Goal: Task Accomplishment & Management: Manage account settings

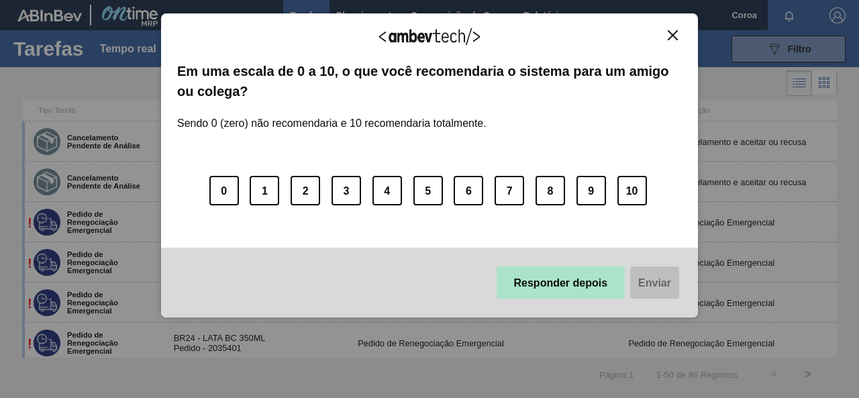
click at [586, 281] on font "Responder depois" at bounding box center [561, 282] width 94 height 11
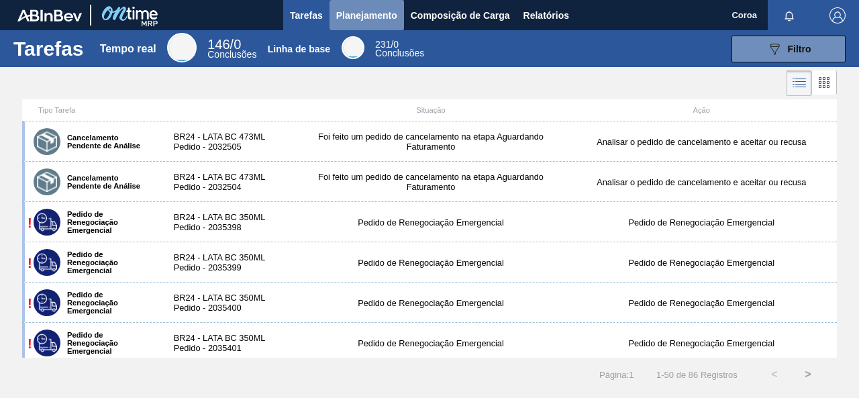
click at [339, 14] on font "Planejamento" at bounding box center [366, 15] width 61 height 11
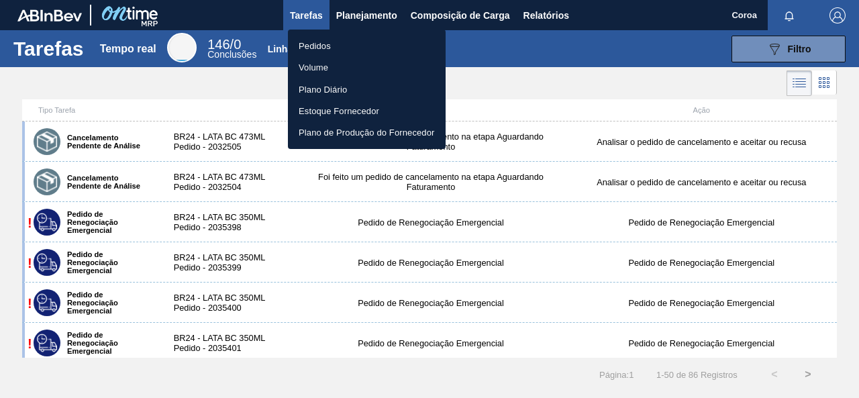
click at [323, 48] on font "Pedidos" at bounding box center [315, 46] width 32 height 10
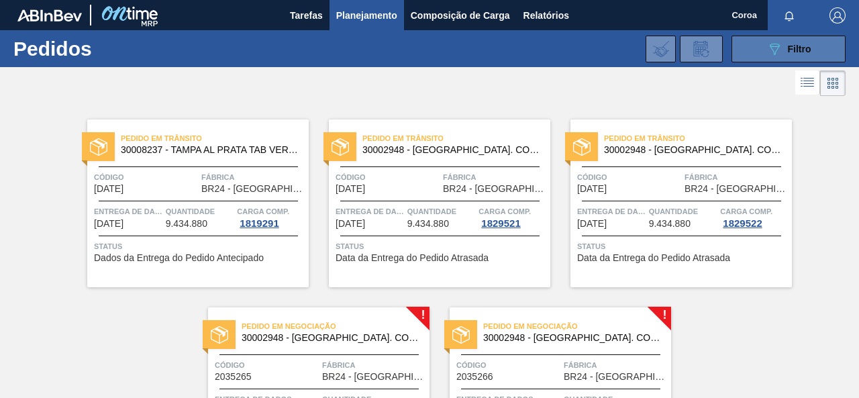
click at [771, 54] on icon at bounding box center [774, 49] width 10 height 11
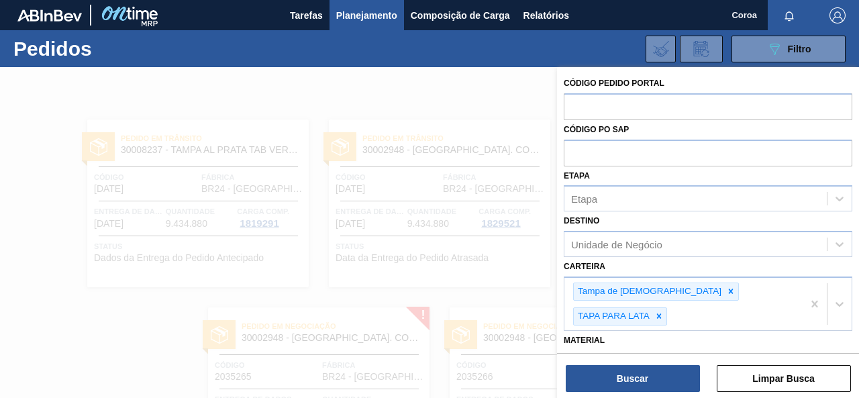
click at [403, 59] on div "089F7B8B-B2A5-4AFE-B5C0-19BA573D28AC Filtro Código Pedido Portal Código PO SAP …" at bounding box center [525, 49] width 653 height 40
click at [437, 83] on div at bounding box center [429, 266] width 859 height 398
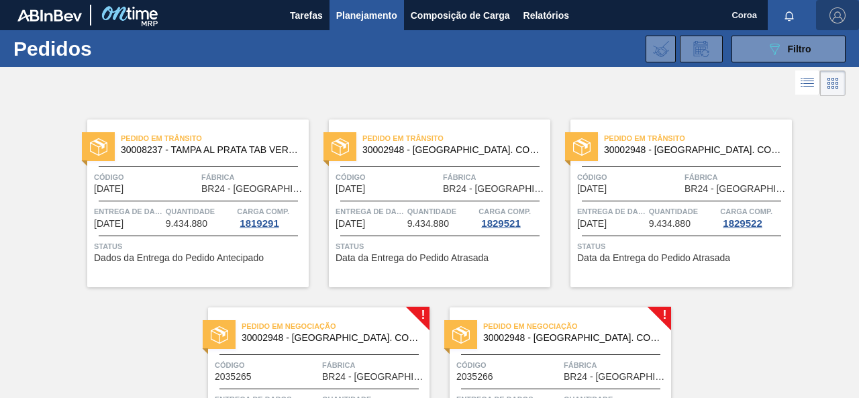
click at [840, 22] on img "button" at bounding box center [837, 15] width 16 height 16
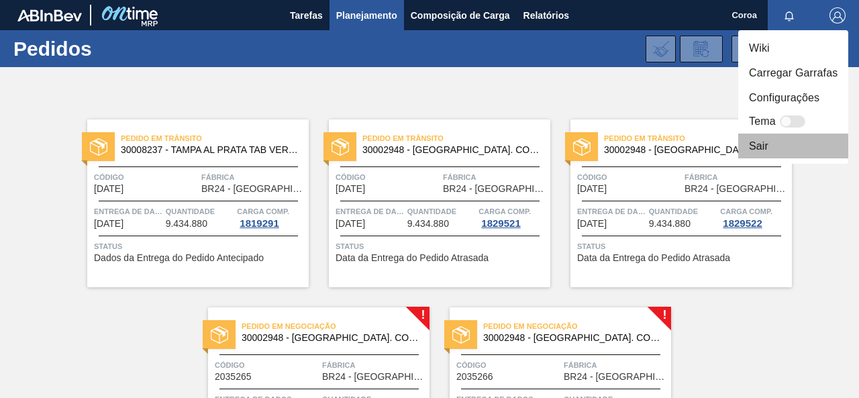
click at [773, 146] on li "Sair" at bounding box center [793, 145] width 110 height 25
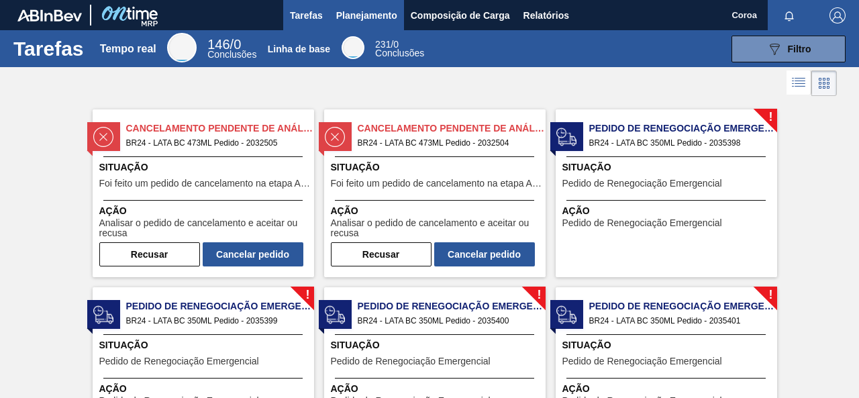
click at [382, 14] on font "Planejamento" at bounding box center [366, 15] width 61 height 11
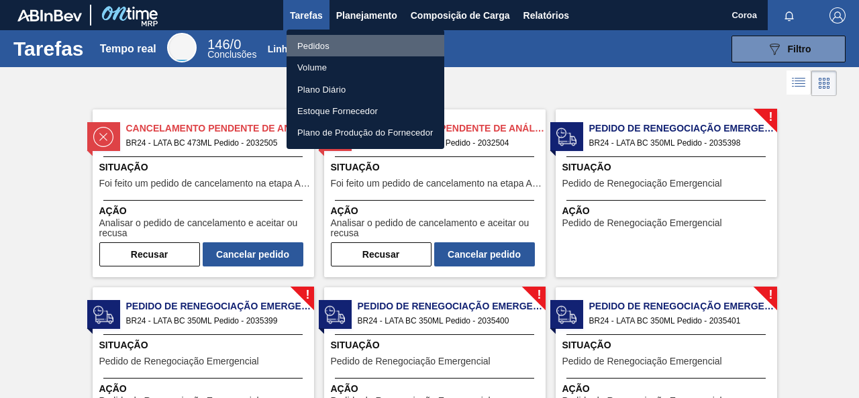
drag, startPoint x: 310, startPoint y: 40, endPoint x: 335, endPoint y: 53, distance: 28.5
click at [310, 41] on font "Pedidos" at bounding box center [313, 46] width 32 height 10
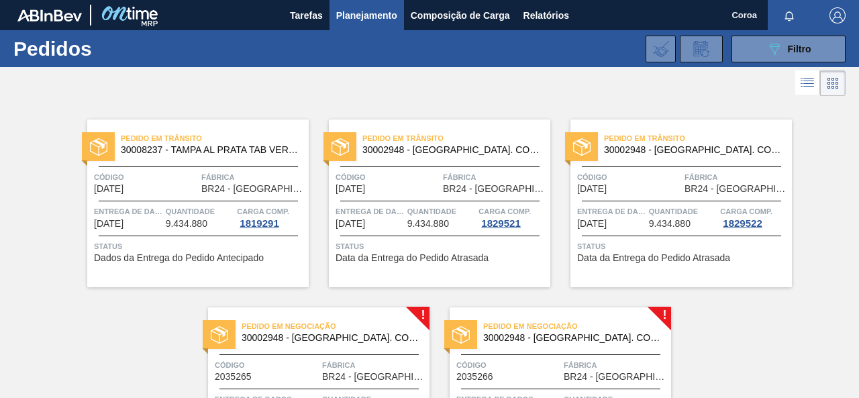
click at [792, 343] on div "Pedido em Trânsito 30008237 - TAMPA AL PRATA TAB VERM AUTO ISE Código 12/03/200…" at bounding box center [429, 287] width 859 height 376
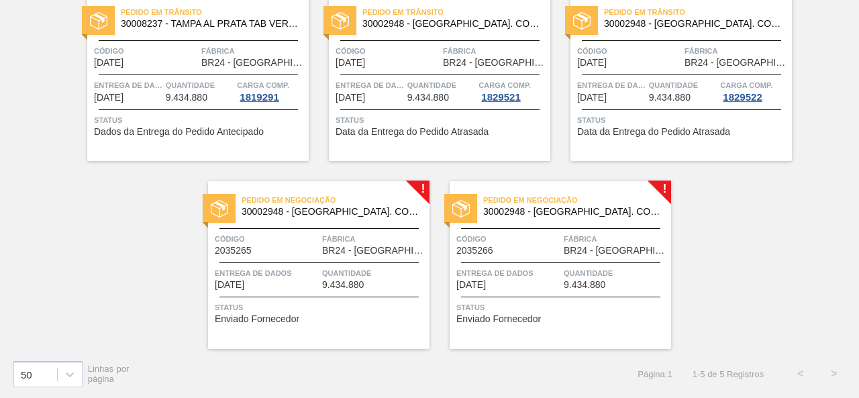
scroll to position [59, 0]
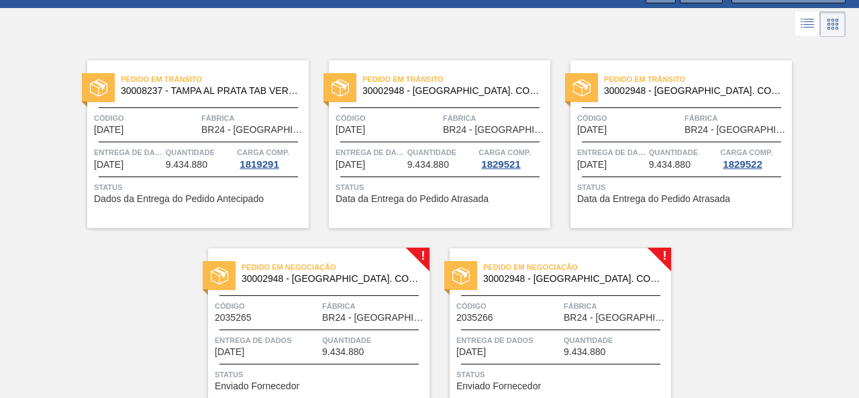
click at [123, 123] on span "Código" at bounding box center [146, 117] width 104 height 13
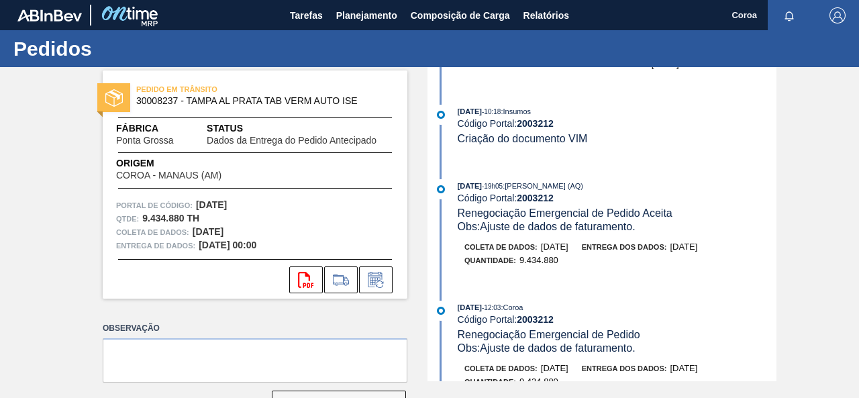
scroll to position [268, 0]
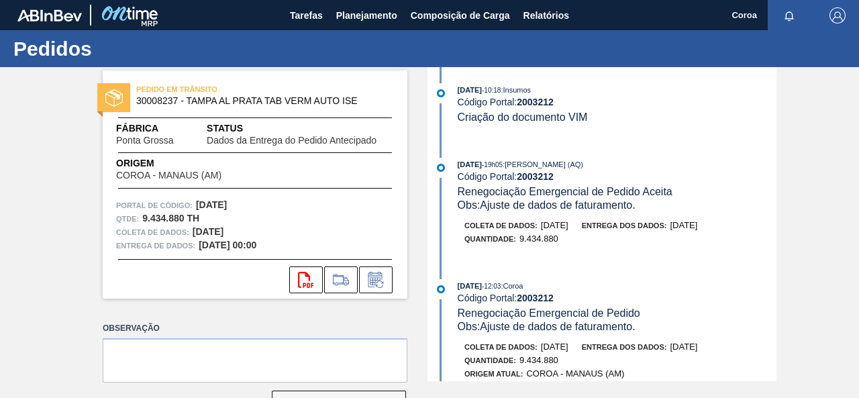
drag, startPoint x: 710, startPoint y: 229, endPoint x: 721, endPoint y: 231, distance: 10.9
click at [697, 230] on font "24/09/2025" at bounding box center [683, 225] width 28 height 10
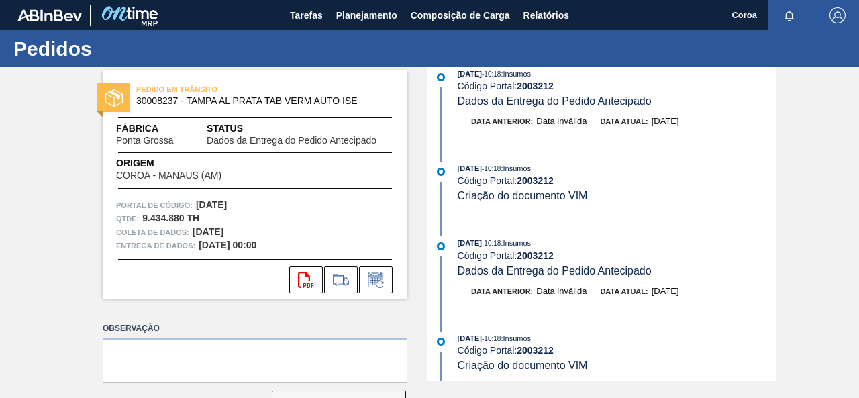
scroll to position [0, 0]
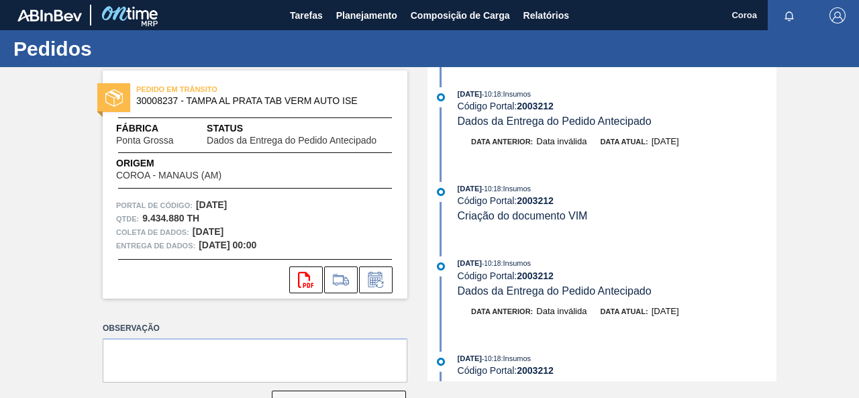
click at [519, 143] on font "Data anterior:" at bounding box center [502, 142] width 62 height 8
click at [378, 284] on icon at bounding box center [375, 280] width 21 height 16
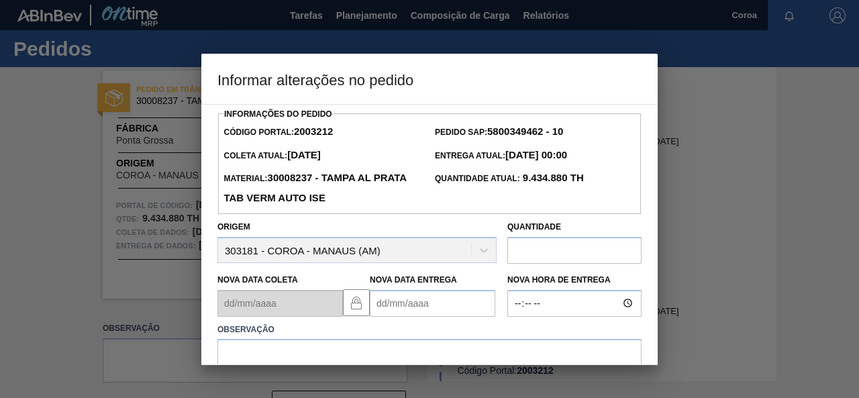
click at [397, 297] on Entrega2003212 "Nova Data Entrega" at bounding box center [432, 303] width 125 height 27
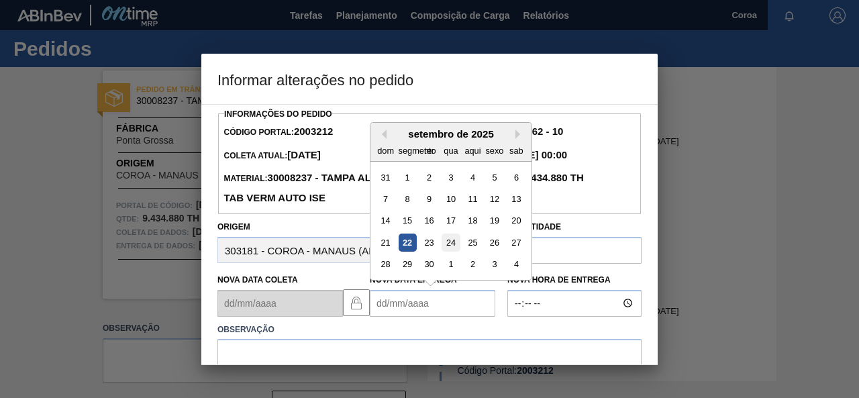
click at [449, 247] on font "24" at bounding box center [450, 242] width 9 height 10
type Entrega2003212 "24/09/2025"
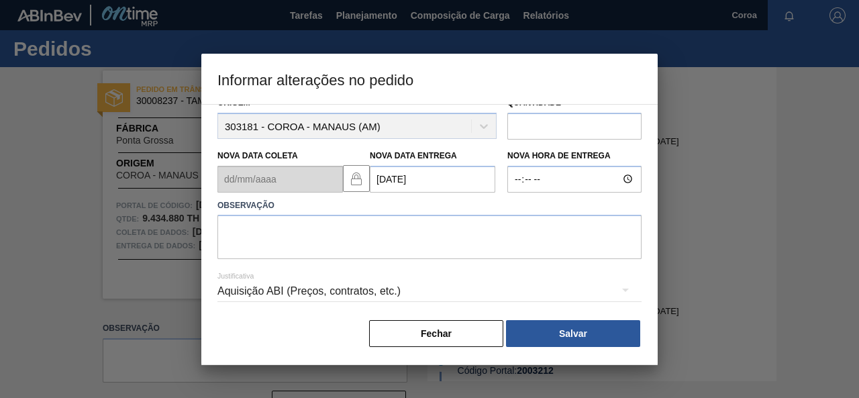
scroll to position [59, 0]
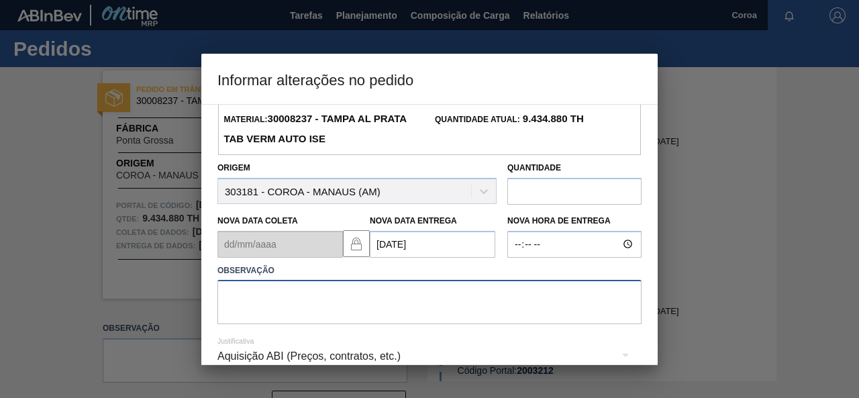
click at [382, 301] on textarea at bounding box center [429, 302] width 424 height 44
type textarea "A"
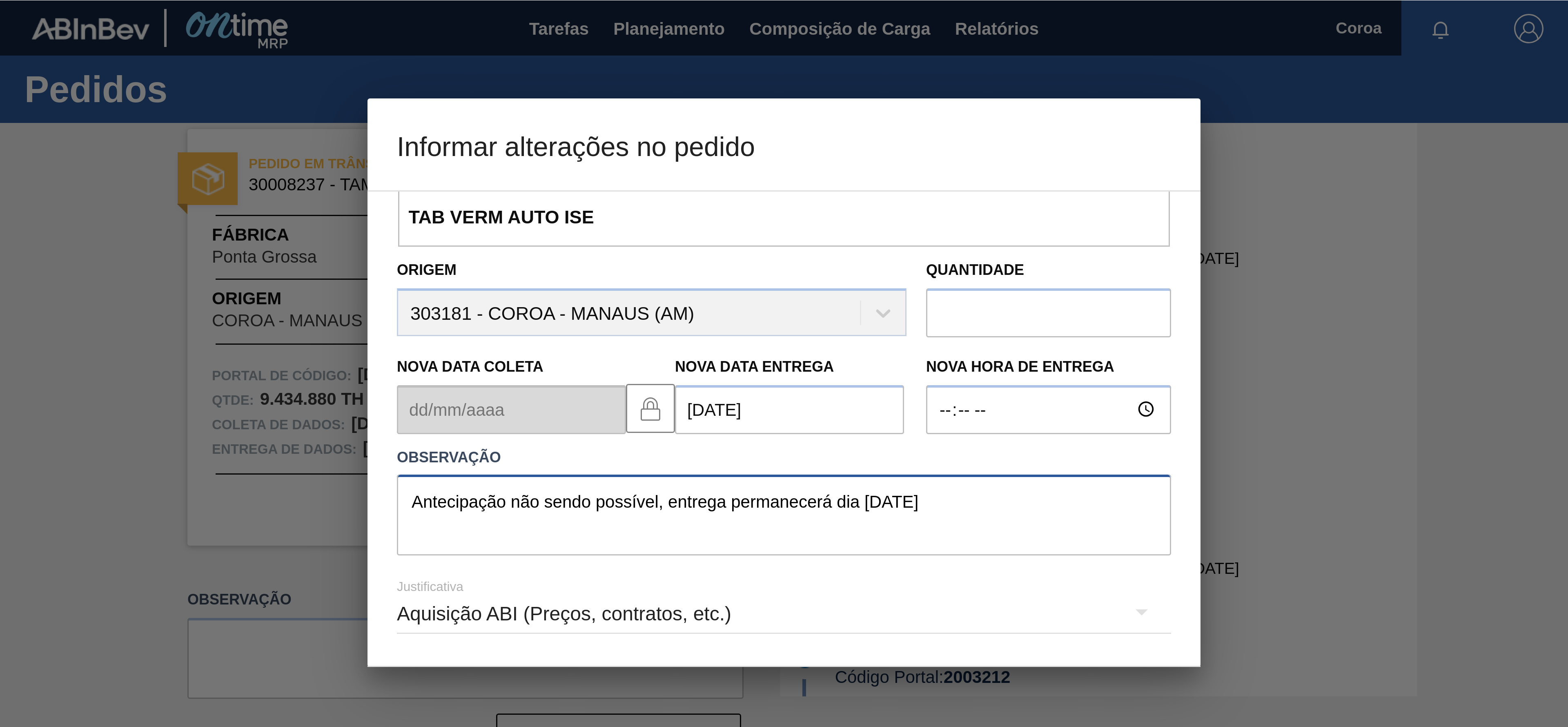
scroll to position [77, 0]
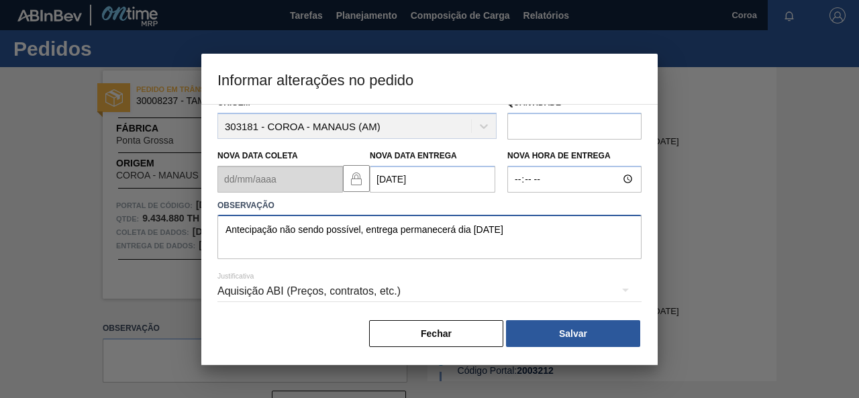
type textarea "Antecipação não sendo possível, entrega permanecerá dia 24/09/25"
click at [384, 286] on font "Aquisição ABI (Preços, contratos, etc.)" at bounding box center [308, 290] width 183 height 11
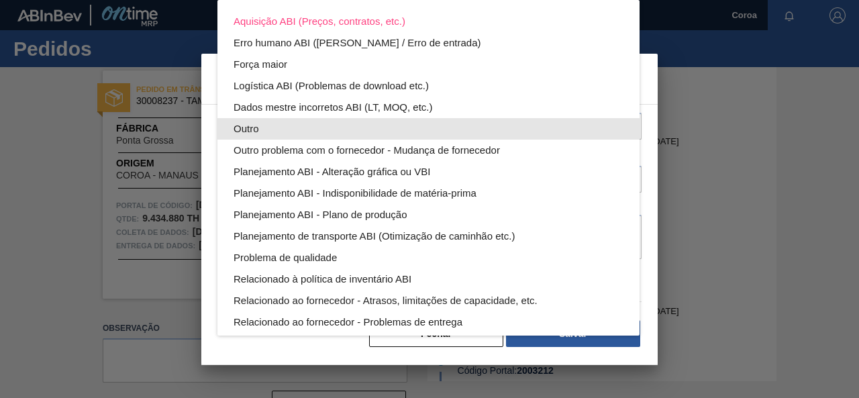
click at [276, 132] on div "Outro" at bounding box center [428, 128] width 390 height 21
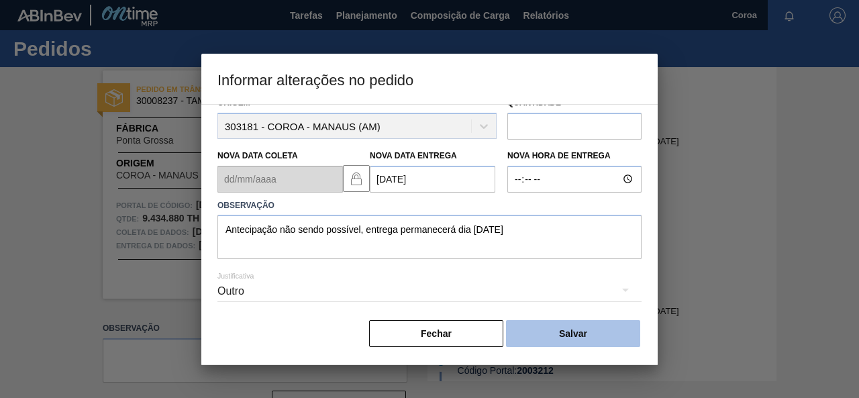
click at [570, 323] on button "Salvar" at bounding box center [573, 333] width 134 height 27
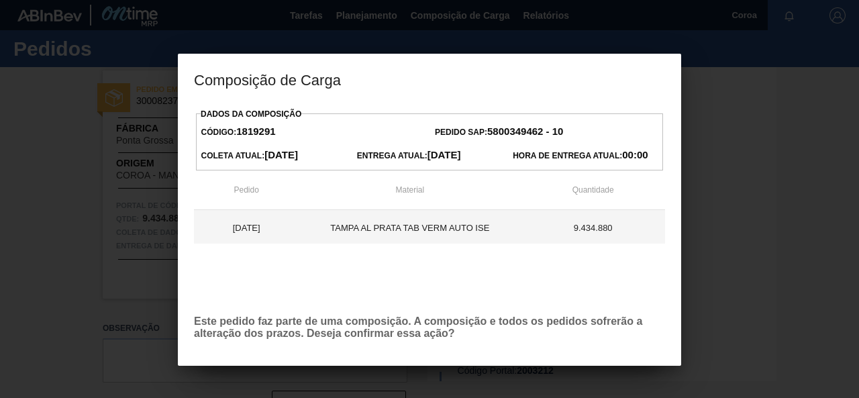
click at [423, 228] on font "TAMPA AL PRATA TAB VERM AUTO ISE" at bounding box center [409, 228] width 159 height 10
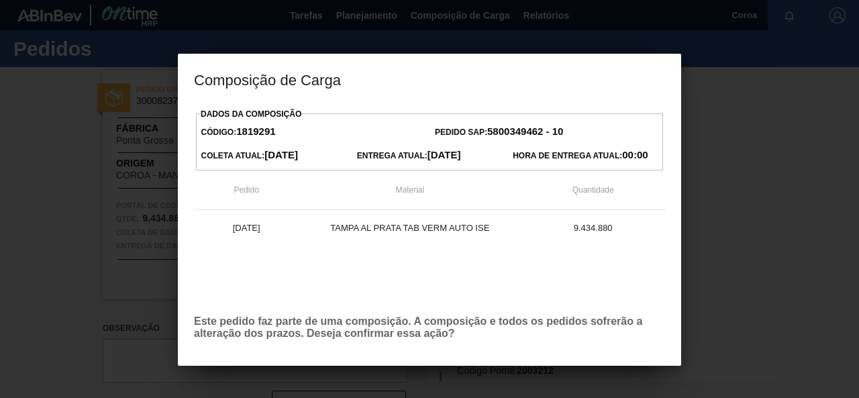
scroll to position [0, 0]
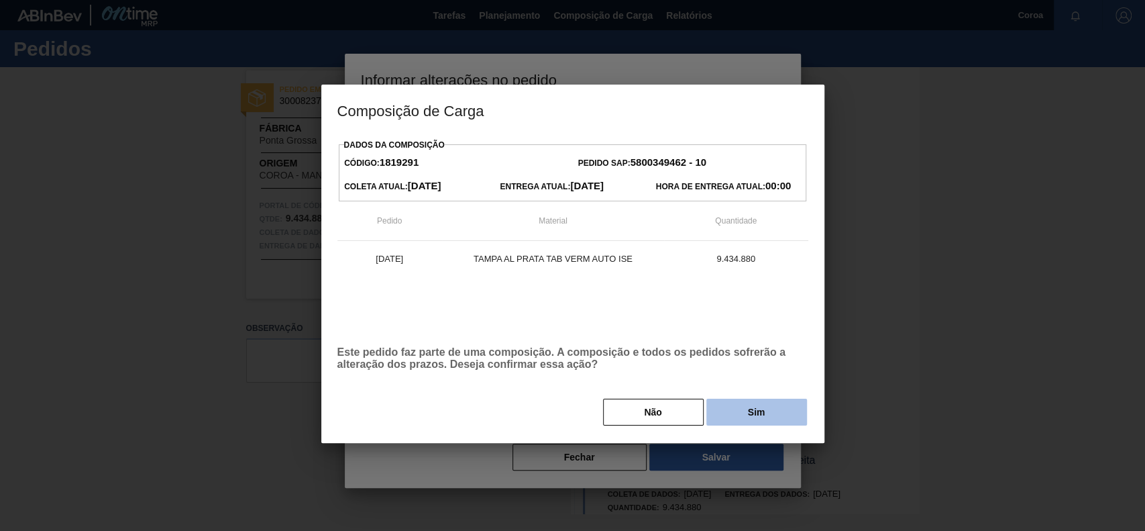
click at [739, 397] on button "Sim" at bounding box center [756, 411] width 101 height 27
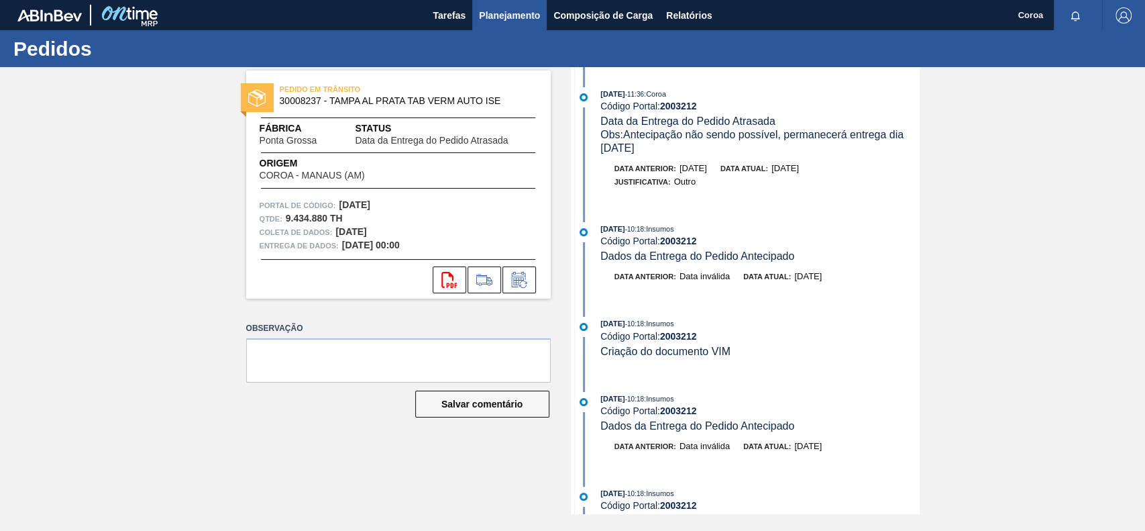
click at [504, 15] on font "Planejamento" at bounding box center [509, 15] width 61 height 11
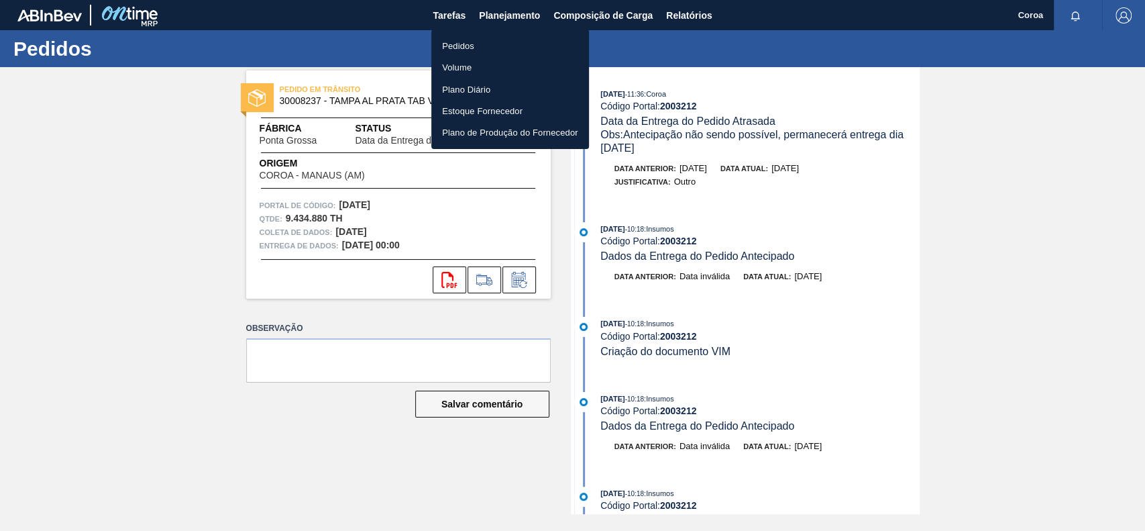
click at [478, 42] on li "Pedidos" at bounding box center [510, 45] width 158 height 21
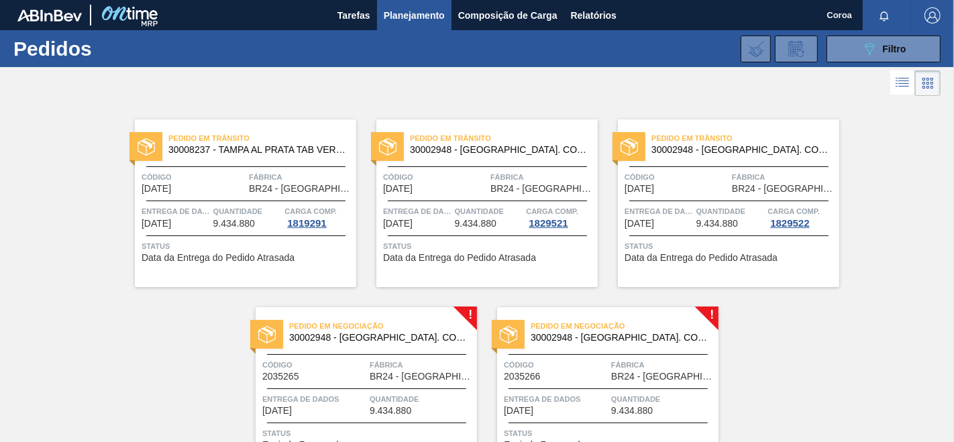
click at [857, 325] on div "Pedido em Trânsito 30008237 - TAMPA AL PRATA TAB VERM AUTO ISE Código 12/03/200…" at bounding box center [477, 287] width 954 height 376
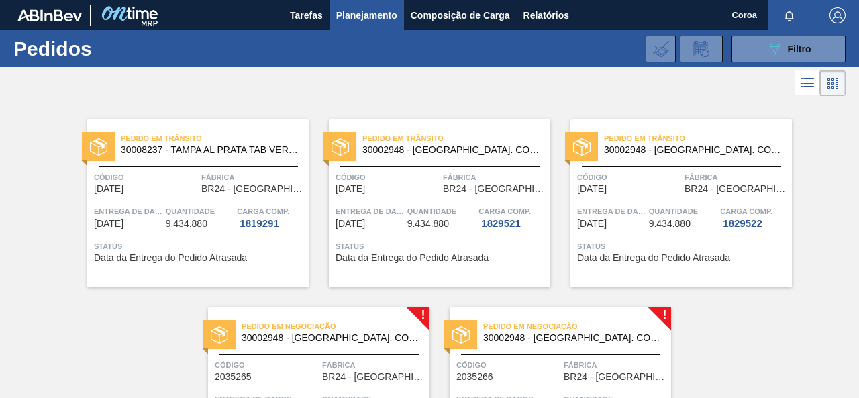
click at [829, 201] on div "Pedido em Trânsito 30008237 - TAMPA AL PRATA TAB VERM AUTO ISE Código 12/03/200…" at bounding box center [429, 287] width 859 height 376
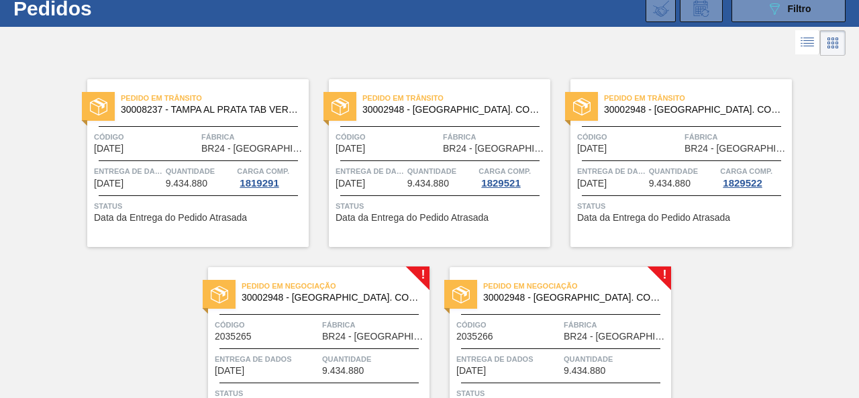
scroll to position [67, 0]
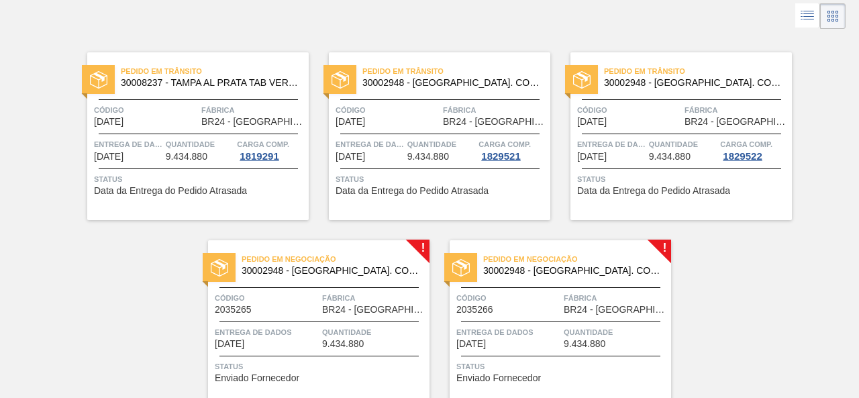
click at [350, 80] on div at bounding box center [339, 79] width 33 height 29
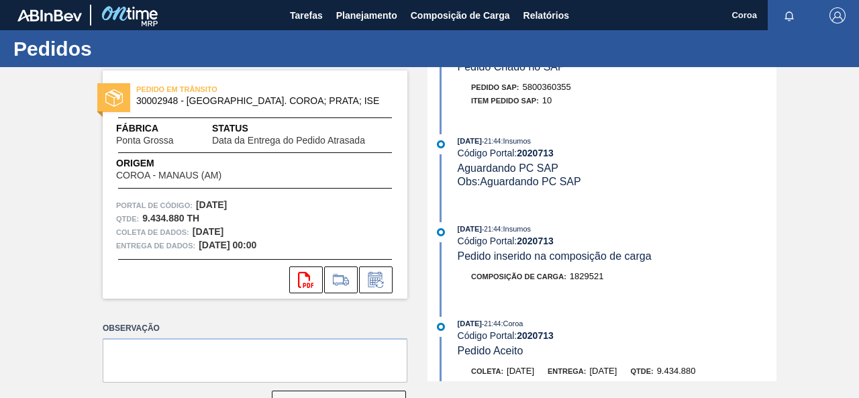
scroll to position [738, 0]
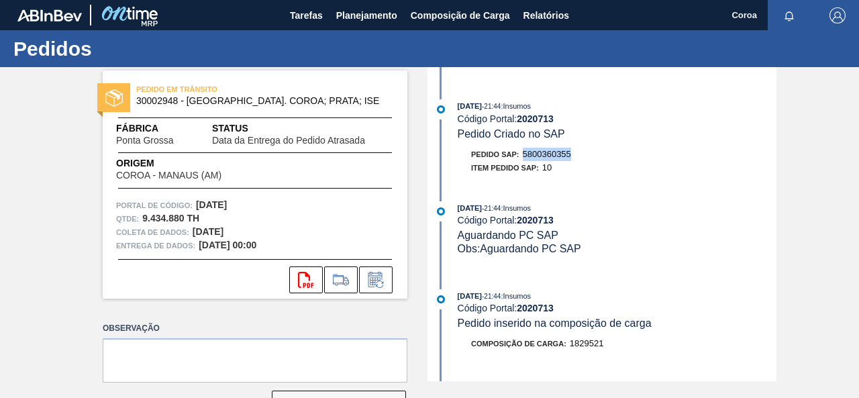
drag, startPoint x: 576, startPoint y: 164, endPoint x: 523, endPoint y: 161, distance: 53.8
click at [523, 161] on div "Pedido SAP: 5800360355" at bounding box center [617, 154] width 319 height 13
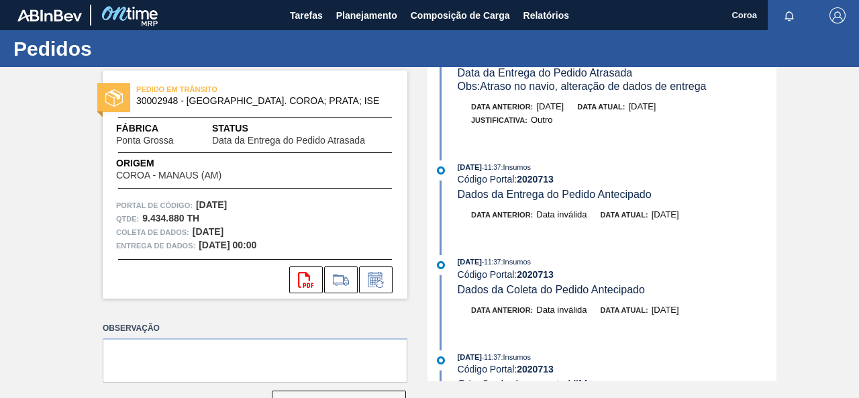
scroll to position [0, 0]
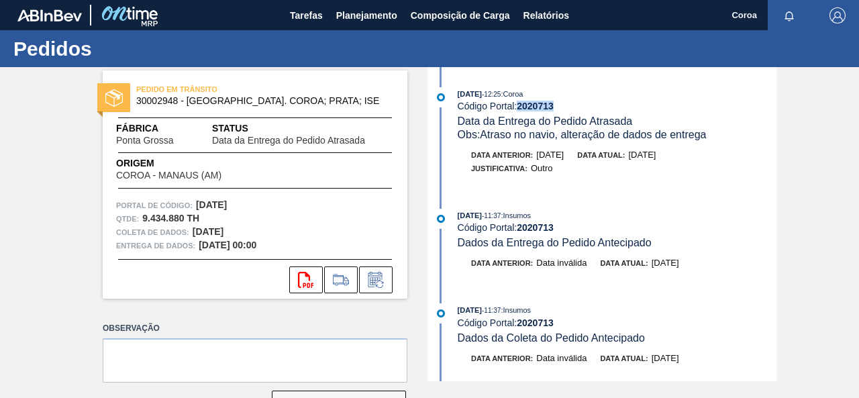
drag, startPoint x: 519, startPoint y: 107, endPoint x: 554, endPoint y: 109, distance: 35.6
click at [553, 109] on font "2020713" at bounding box center [535, 106] width 37 height 11
click at [836, 191] on div "PEDIDO EM TRÂNSITO 30002948 - TAMPA AL. COROA; PRATA; ISE Fábrica Ponta Grossa …" at bounding box center [429, 224] width 859 height 314
click at [350, 18] on font "Planejamento" at bounding box center [366, 15] width 61 height 11
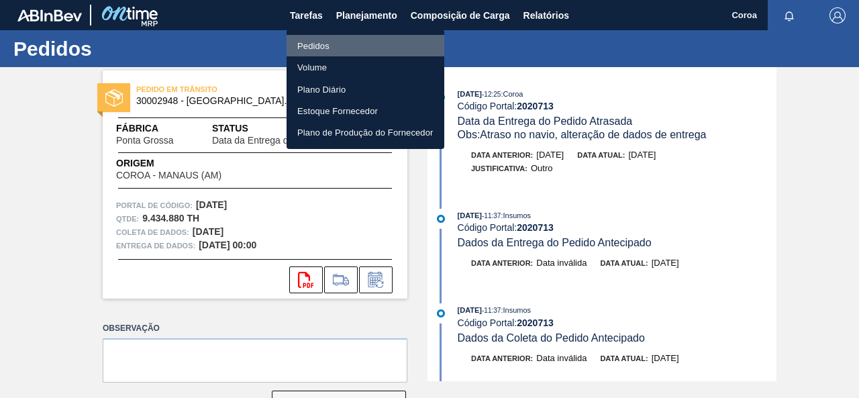
click at [334, 42] on li "Pedidos" at bounding box center [365, 45] width 158 height 21
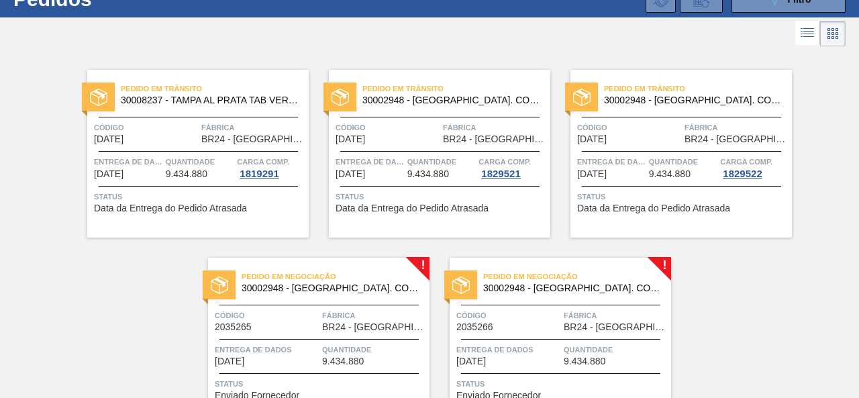
scroll to position [67, 0]
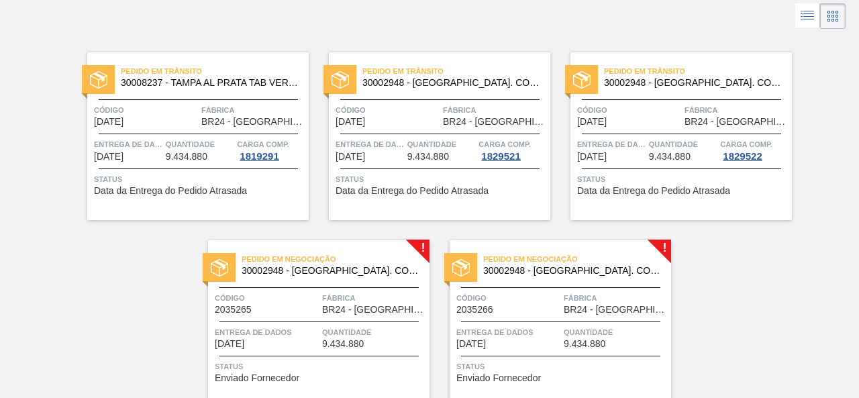
click at [649, 71] on font "Pedido em Trânsito" at bounding box center [644, 71] width 81 height 8
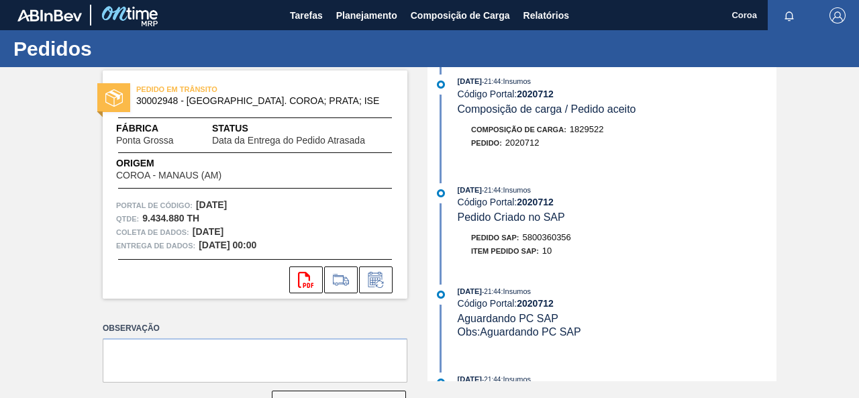
scroll to position [805, 0]
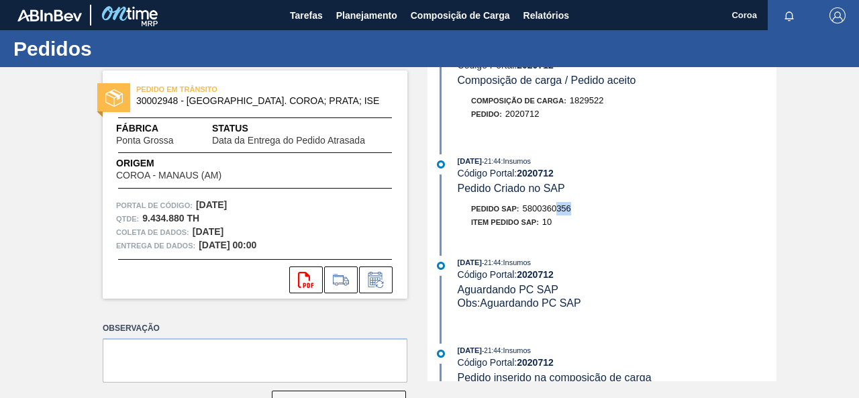
drag, startPoint x: 555, startPoint y: 217, endPoint x: 576, endPoint y: 218, distance: 21.5
click at [576, 215] on div "Pedido SAP: 5800360356" at bounding box center [617, 208] width 319 height 13
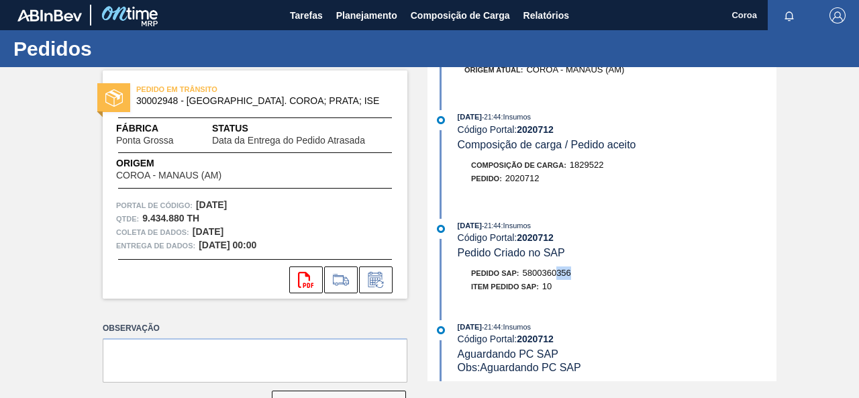
scroll to position [671, 0]
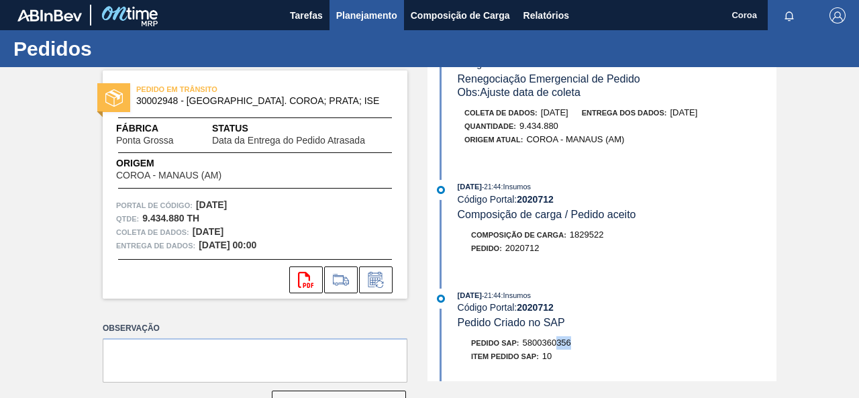
click at [343, 7] on font "Planejamento" at bounding box center [366, 15] width 61 height 16
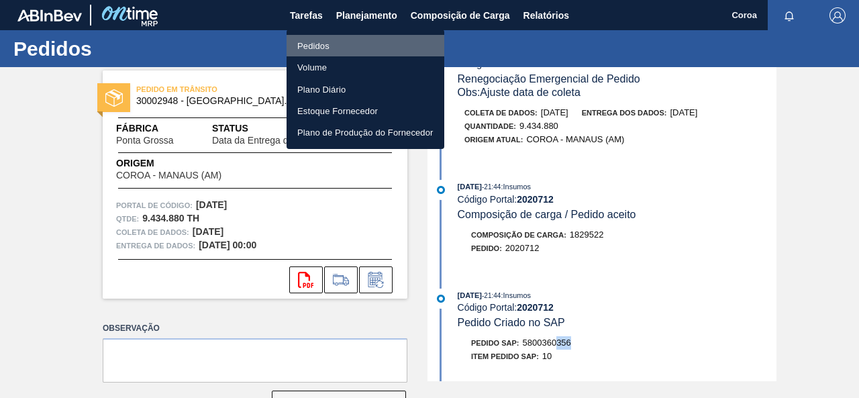
click at [334, 44] on li "Pedidos" at bounding box center [365, 45] width 158 height 21
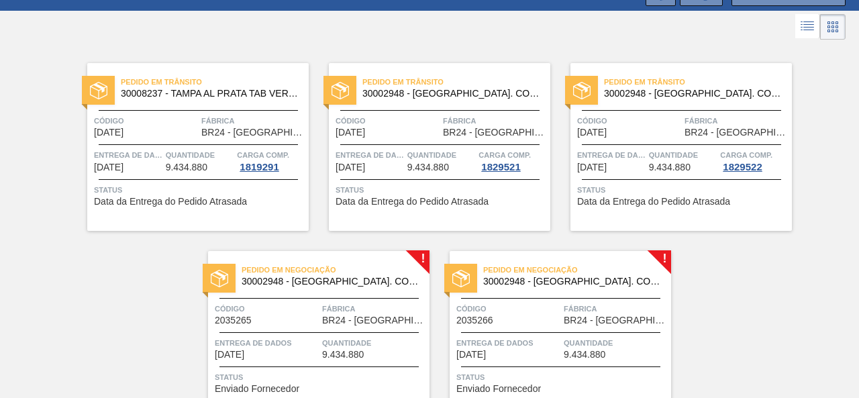
scroll to position [126, 0]
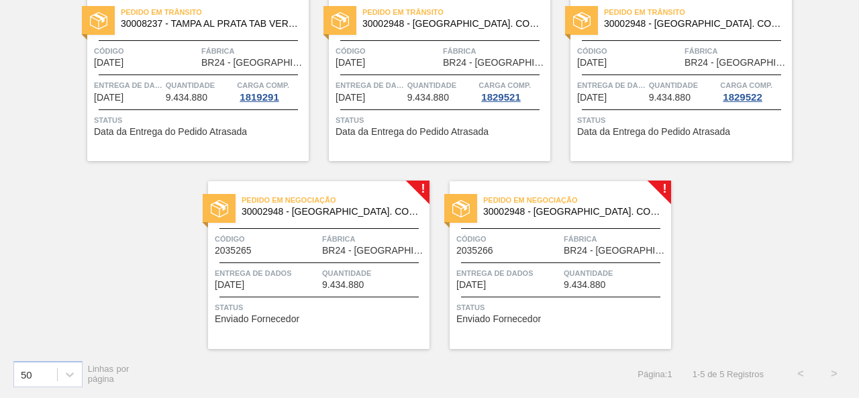
click at [427, 362] on div "50 Linhas por página Página : 1 1 - 5 de 5 Registros < >" at bounding box center [429, 374] width 859 height 50
click at [321, 203] on font "Pedido em Negociação" at bounding box center [288, 200] width 95 height 8
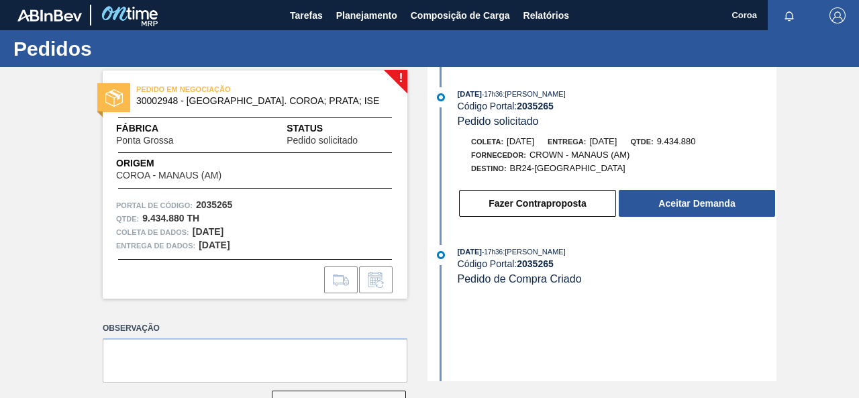
click at [458, 304] on div "19/09/2025 - 17h36 : Beatriz Marcelino Vasconcelo Código Portal: 2035265 Pedido…" at bounding box center [603, 224] width 345 height 314
drag, startPoint x: 177, startPoint y: 100, endPoint x: 133, endPoint y: 102, distance: 44.3
click at [133, 102] on div "PEDIDO EM NEGOCIAÇÃO 30002948 - TAMPA AL. COROA; PRATA; ISE" at bounding box center [255, 95] width 305 height 30
copy font "30002948"
click at [388, 12] on font "Planejamento" at bounding box center [366, 15] width 61 height 11
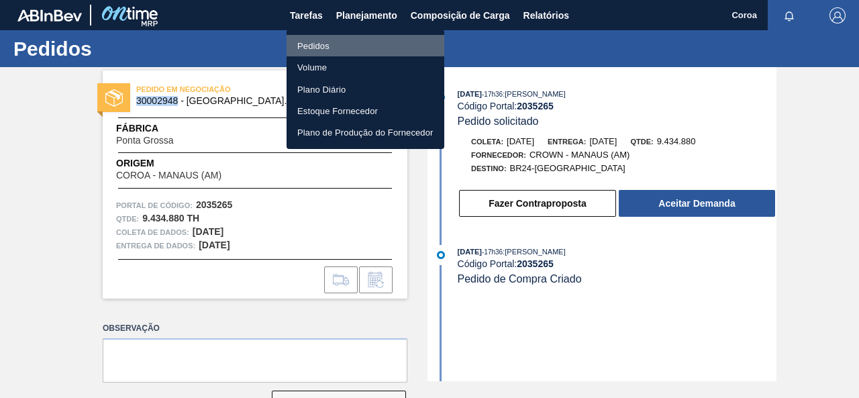
click at [339, 43] on li "Pedidos" at bounding box center [365, 45] width 158 height 21
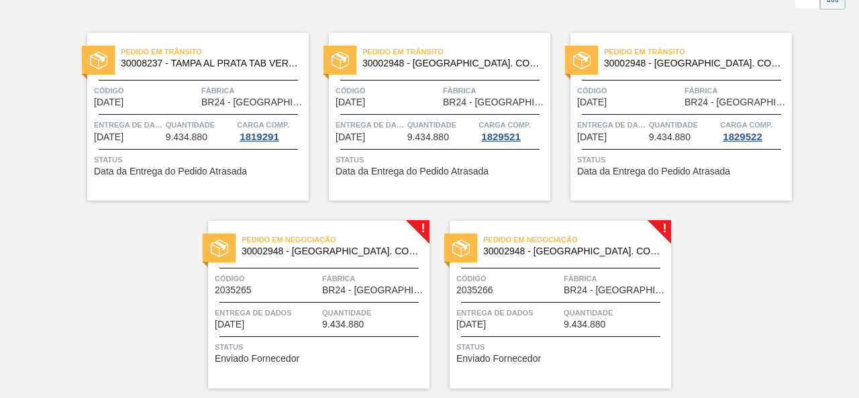
scroll to position [126, 0]
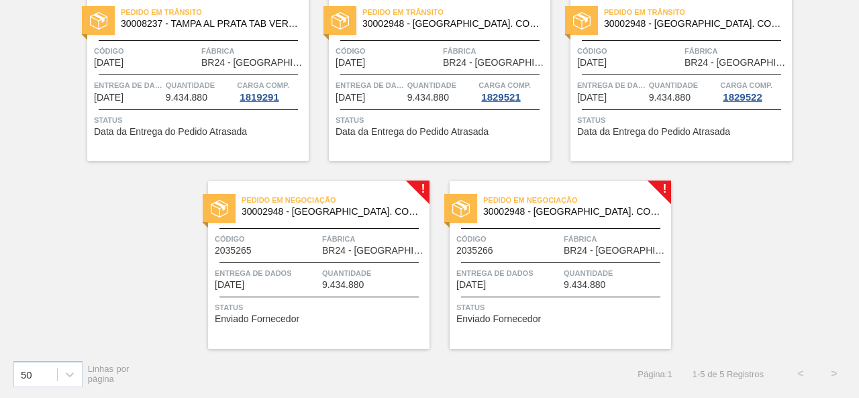
click at [323, 236] on font "Fábrica" at bounding box center [339, 239] width 34 height 8
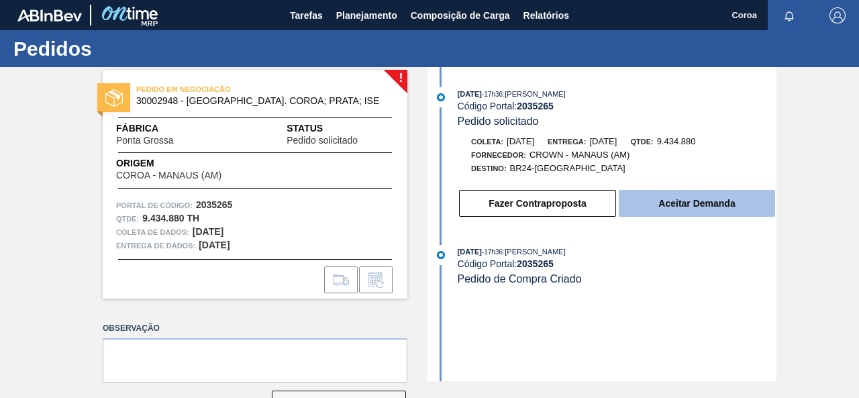
click at [728, 204] on font "Aceitar Demanda" at bounding box center [696, 203] width 76 height 11
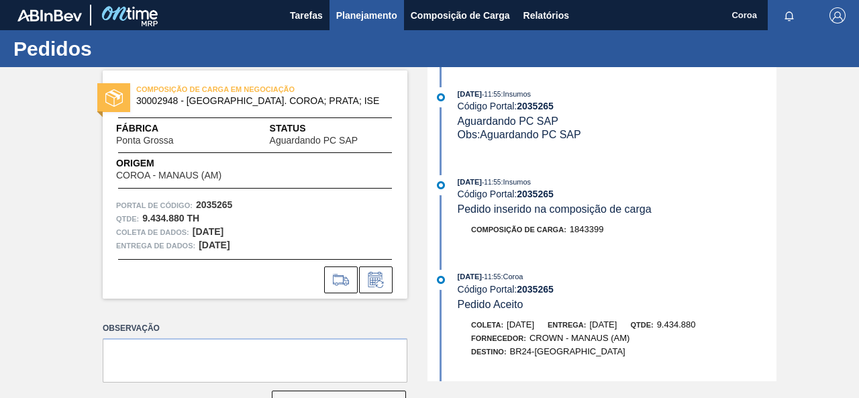
click at [345, 14] on font "Planejamento" at bounding box center [366, 15] width 61 height 11
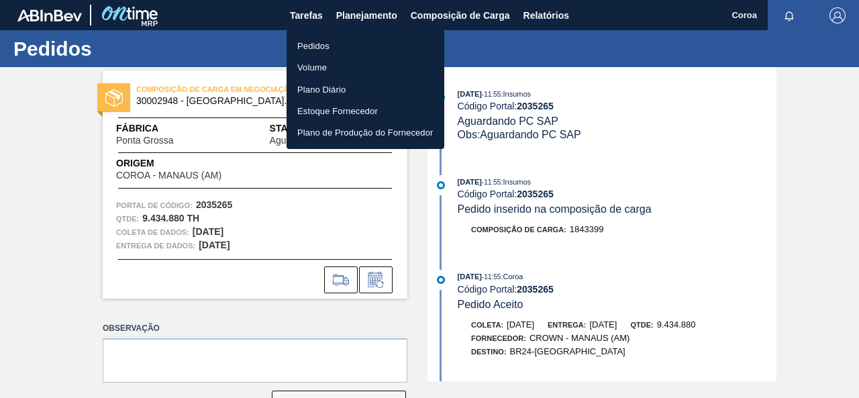
click at [329, 48] on font "Pedidos" at bounding box center [313, 46] width 32 height 10
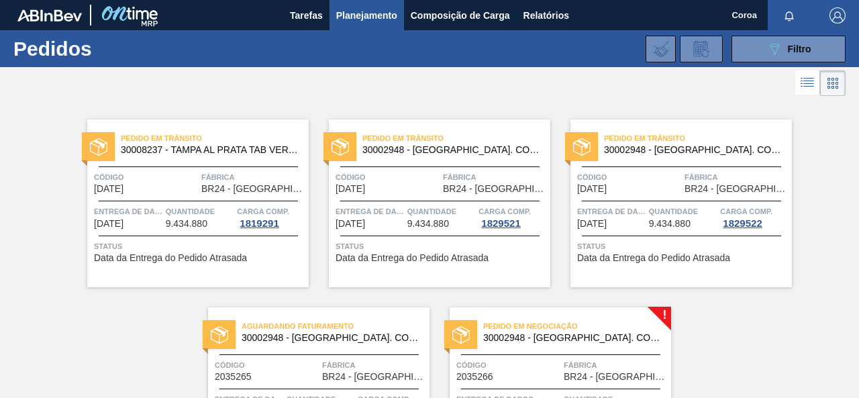
scroll to position [126, 0]
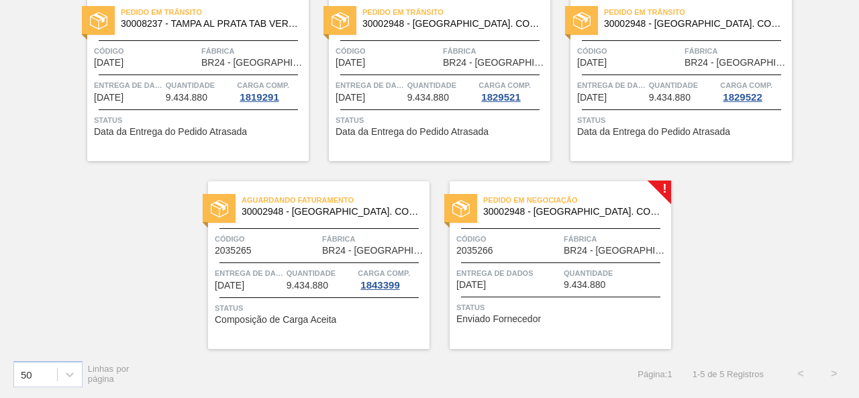
click at [533, 281] on div "Entrega de dados 30/10/2025" at bounding box center [508, 277] width 104 height 23
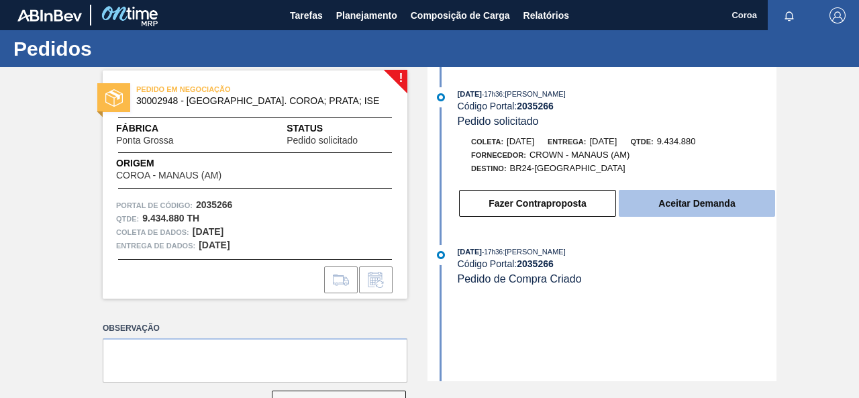
click at [720, 207] on font "Aceitar Demanda" at bounding box center [696, 203] width 76 height 11
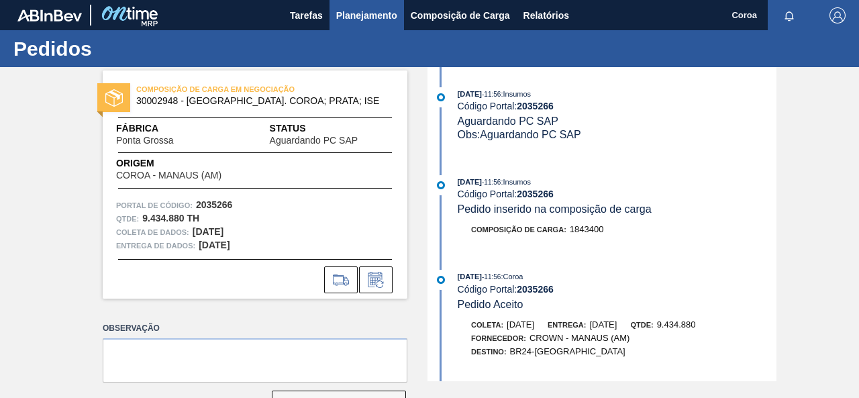
click at [348, 15] on font "Planejamento" at bounding box center [366, 15] width 61 height 11
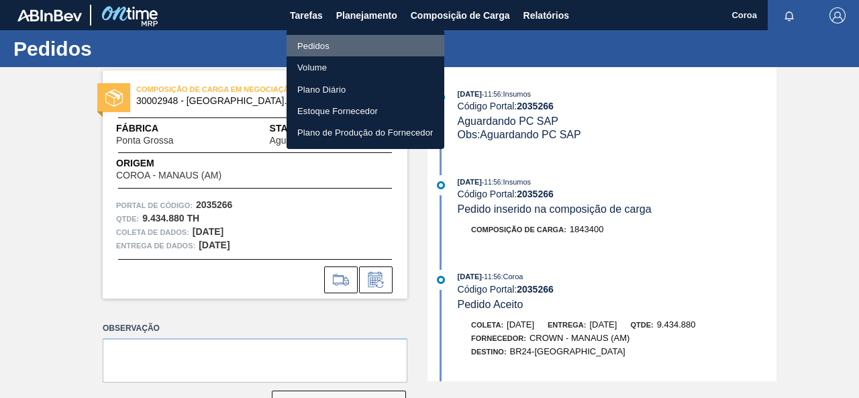
click at [321, 45] on font "Pedidos" at bounding box center [313, 46] width 32 height 10
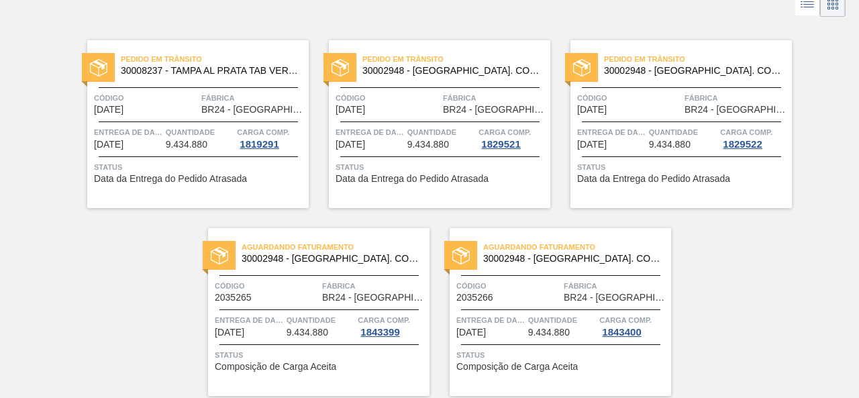
scroll to position [126, 0]
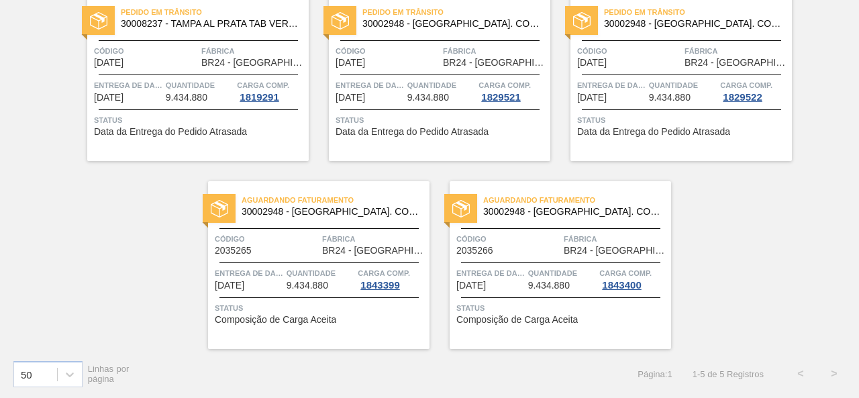
click at [319, 211] on font "30002948 - TAMPA AL. COROA; PRATA; ISE" at bounding box center [362, 211] width 243 height 11
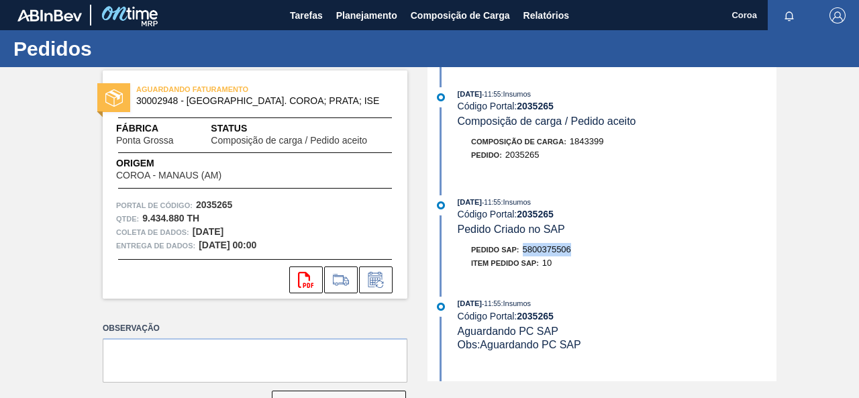
drag, startPoint x: 580, startPoint y: 249, endPoint x: 523, endPoint y: 252, distance: 57.1
click at [523, 252] on div "Pedido SAP: 5800375506" at bounding box center [617, 249] width 319 height 13
copy font "5800375506"
click at [357, 15] on font "Planejamento" at bounding box center [366, 15] width 61 height 11
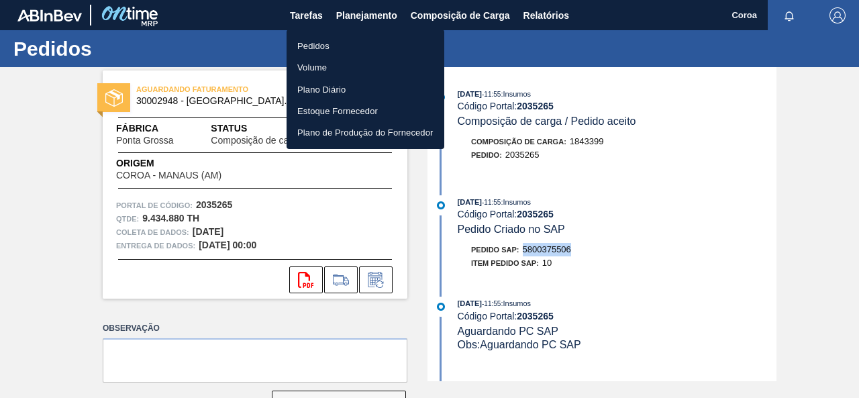
click at [327, 47] on font "Pedidos" at bounding box center [313, 46] width 32 height 10
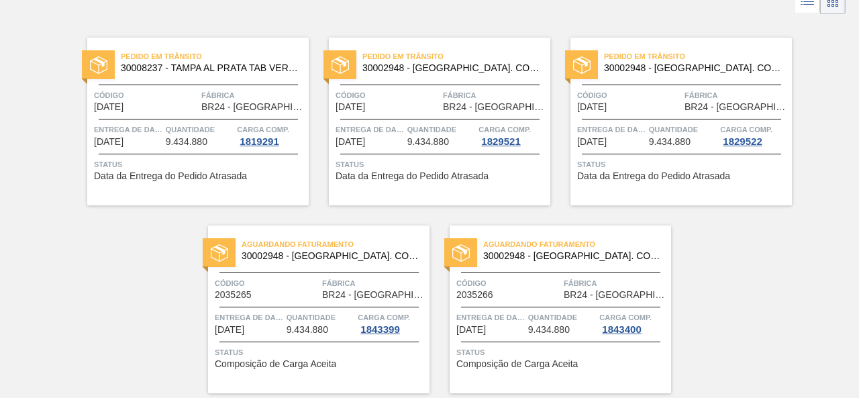
scroll to position [126, 0]
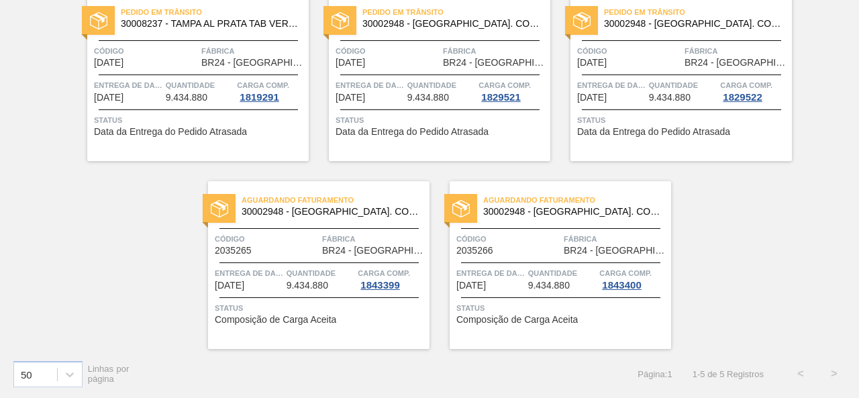
click at [560, 269] on font "Quantidade" at bounding box center [552, 273] width 49 height 8
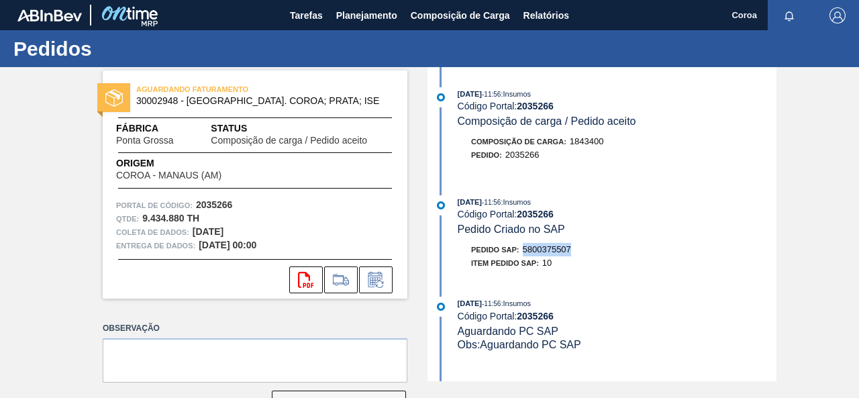
drag, startPoint x: 575, startPoint y: 252, endPoint x: 521, endPoint y: 250, distance: 53.7
click at [521, 250] on div "Pedido SAP: 5800375507" at bounding box center [617, 249] width 319 height 13
copy font "5800375507"
